Goal: Find specific page/section: Find specific page/section

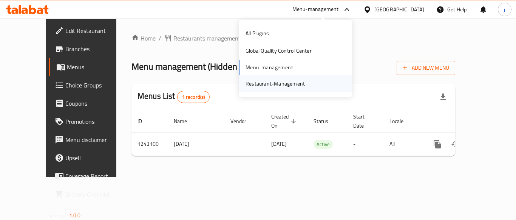
click at [281, 87] on div "Restaurant-Management" at bounding box center [275, 83] width 59 height 8
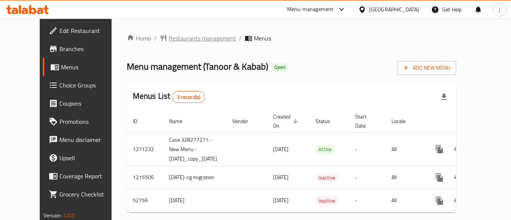
click at [169, 43] on span "Restaurants management" at bounding box center [202, 38] width 67 height 9
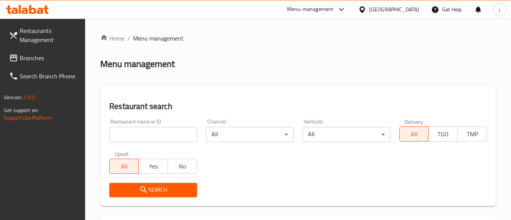
click at [156, 136] on input "search" at bounding box center [152, 134] width 87 height 15
paste input "2410"
type input "2410"
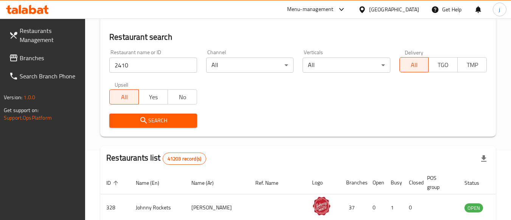
scroll to position [151, 0]
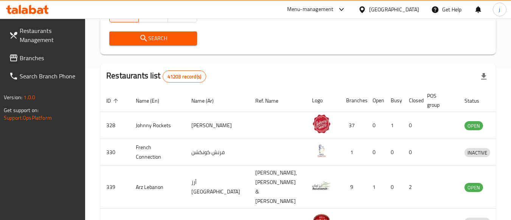
click at [167, 33] on button "Search" at bounding box center [152, 38] width 87 height 14
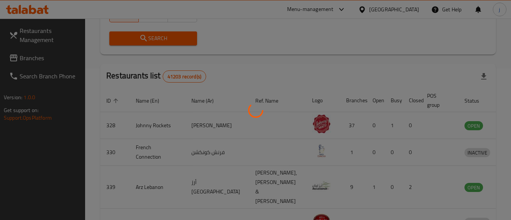
scroll to position [111, 0]
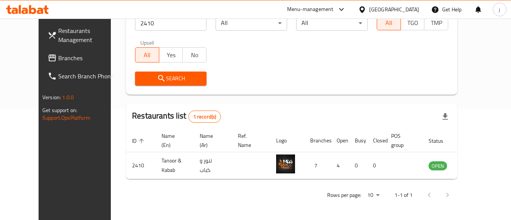
click at [314, 9] on div "Menu-management" at bounding box center [310, 9] width 46 height 9
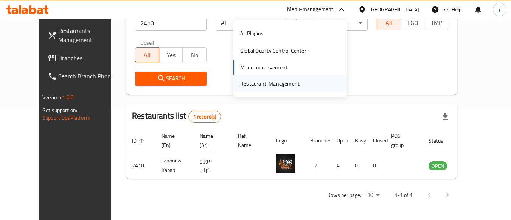
click at [281, 78] on div "Restaurant-Management" at bounding box center [269, 83] width 71 height 17
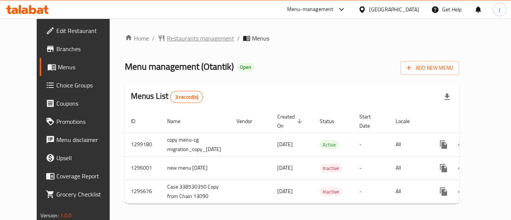
click at [192, 37] on span "Restaurants management" at bounding box center [200, 38] width 67 height 9
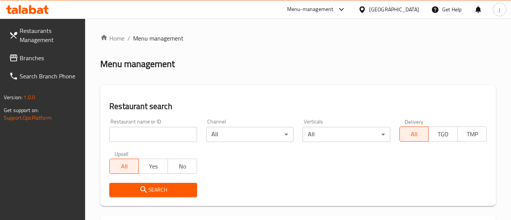
click at [140, 135] on div at bounding box center [255, 110] width 511 height 220
click at [140, 135] on input "search" at bounding box center [152, 134] width 87 height 15
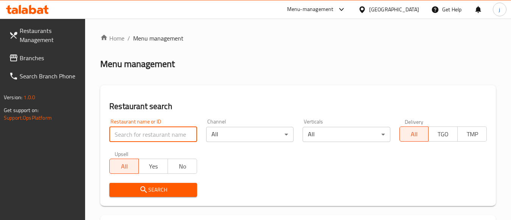
click at [140, 135] on input "search" at bounding box center [152, 134] width 87 height 15
paste input "661938"
type input "661938"
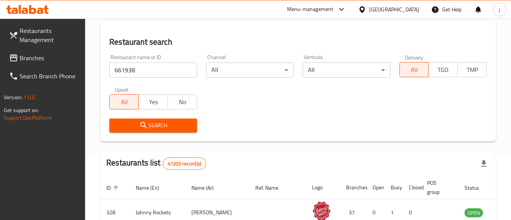
scroll to position [113, 0]
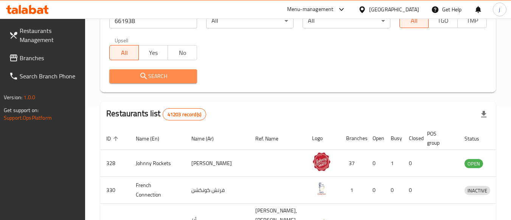
click at [156, 70] on button "Search" at bounding box center [152, 76] width 87 height 14
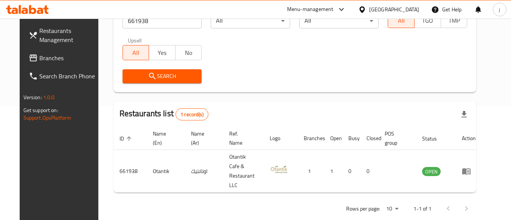
scroll to position [111, 0]
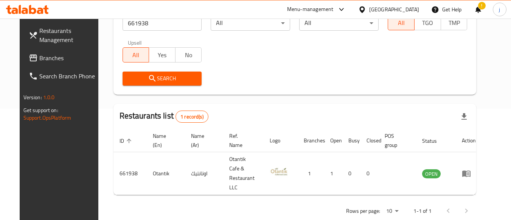
click at [385, 8] on div "[GEOGRAPHIC_DATA]" at bounding box center [394, 9] width 50 height 8
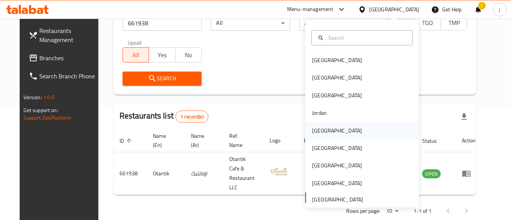
click at [317, 131] on div "[GEOGRAPHIC_DATA]" at bounding box center [337, 130] width 50 height 8
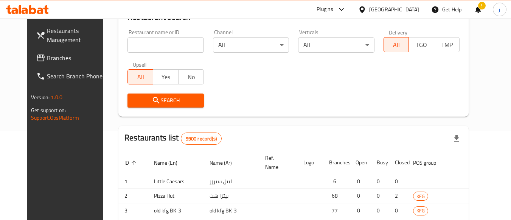
scroll to position [111, 0]
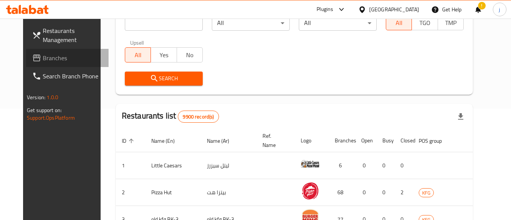
click at [49, 62] on link "Branches" at bounding box center [67, 58] width 82 height 18
